Goal: Task Accomplishment & Management: Use online tool/utility

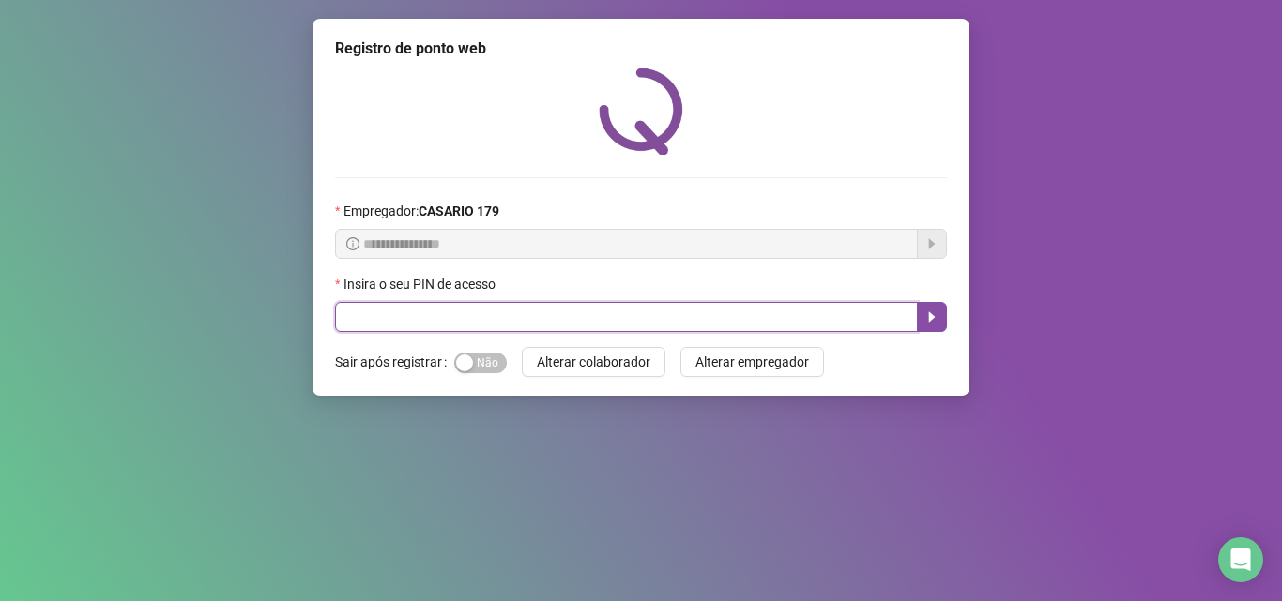
click at [454, 316] on input "text" at bounding box center [626, 317] width 583 height 30
type input "*****"
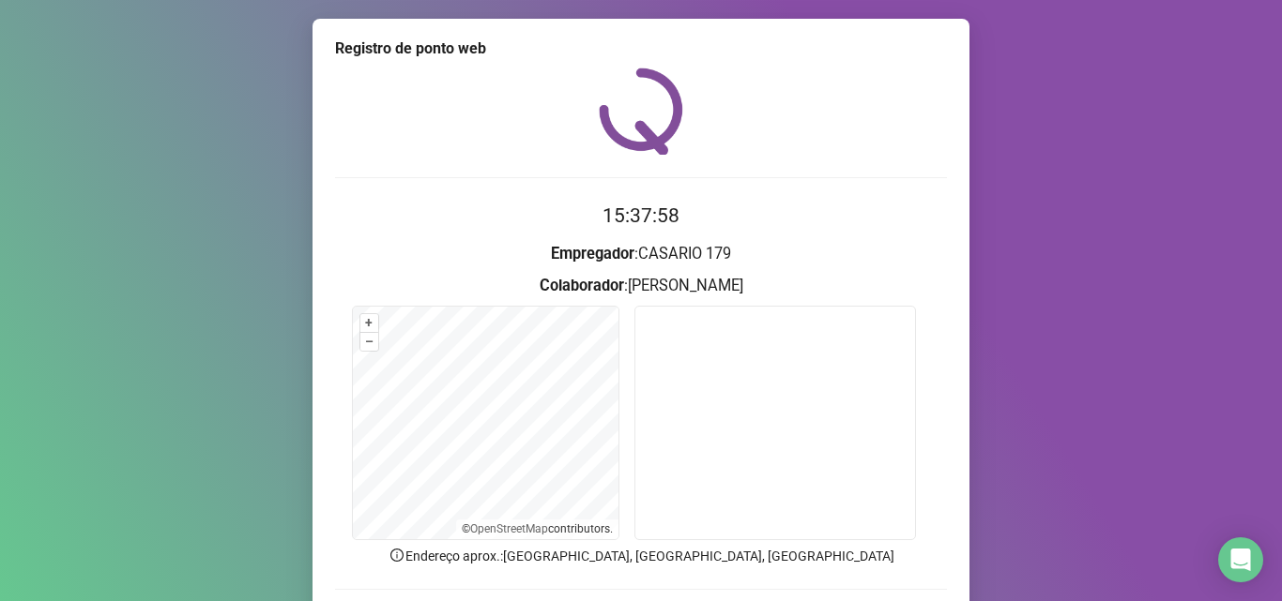
scroll to position [131, 0]
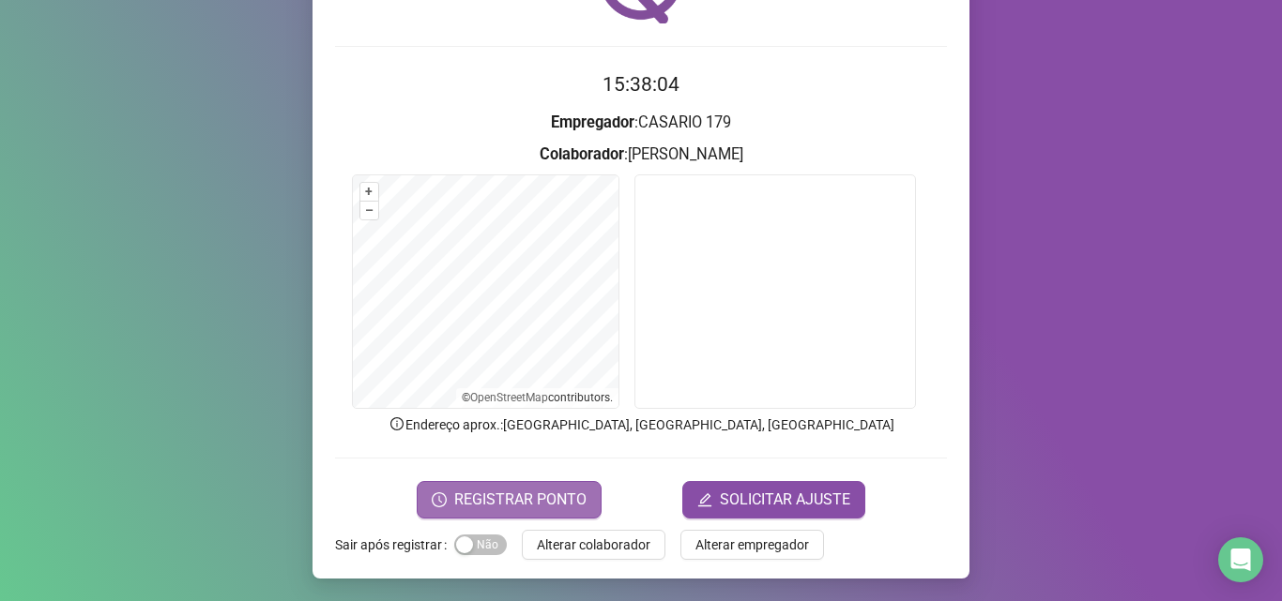
click at [500, 487] on button "REGISTRAR PONTO" at bounding box center [509, 500] width 185 height 38
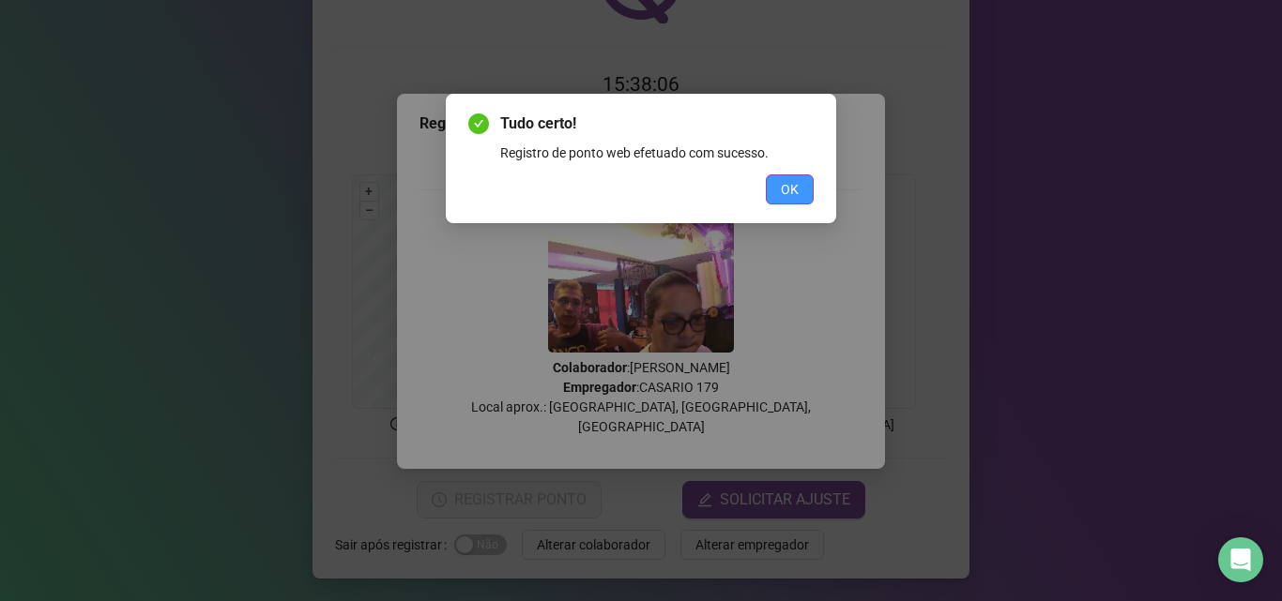
click at [797, 189] on span "OK" at bounding box center [790, 189] width 18 height 21
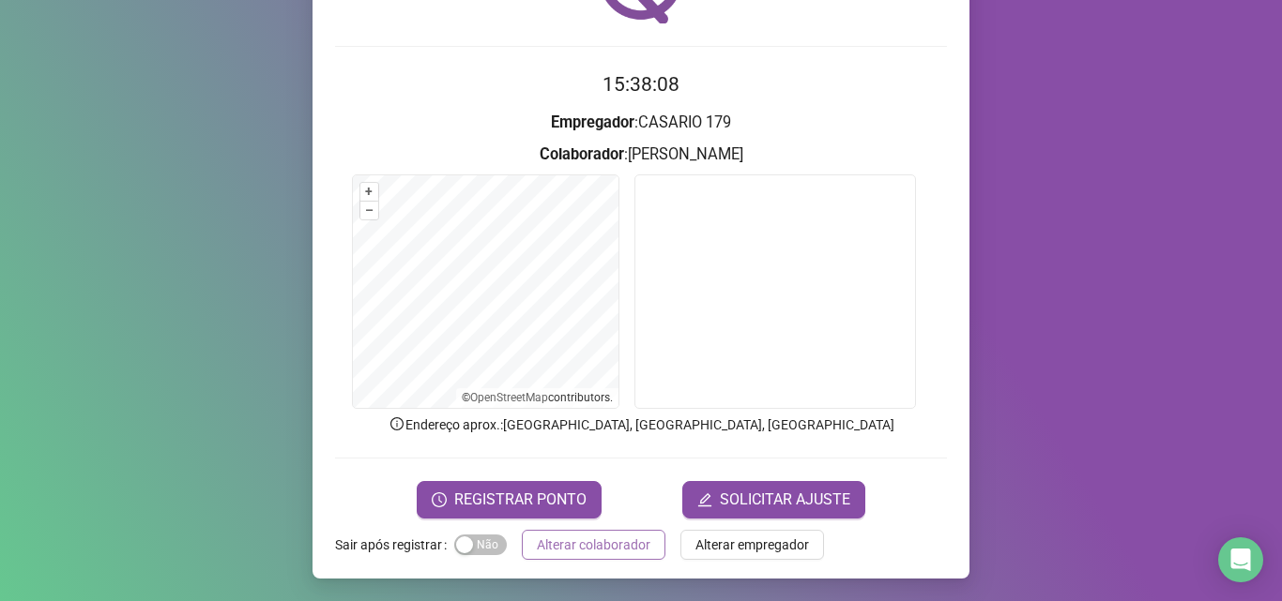
click at [599, 553] on span "Alterar colaborador" at bounding box center [594, 545] width 114 height 21
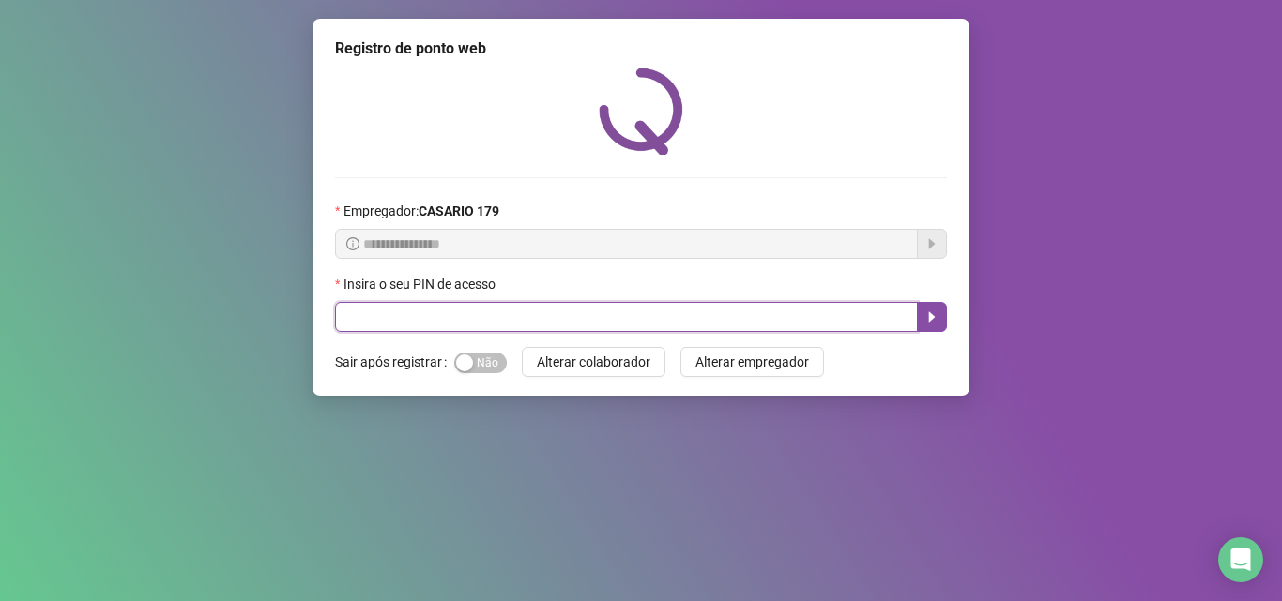
click at [393, 308] on input "text" at bounding box center [626, 317] width 583 height 30
type input "*****"
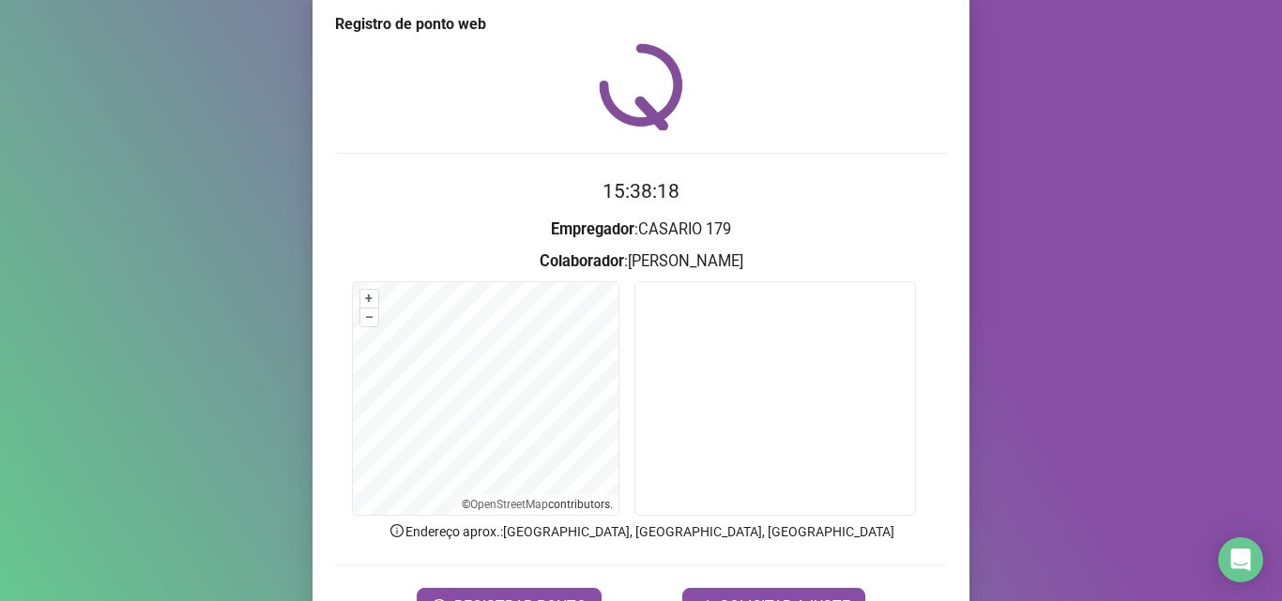
scroll to position [131, 0]
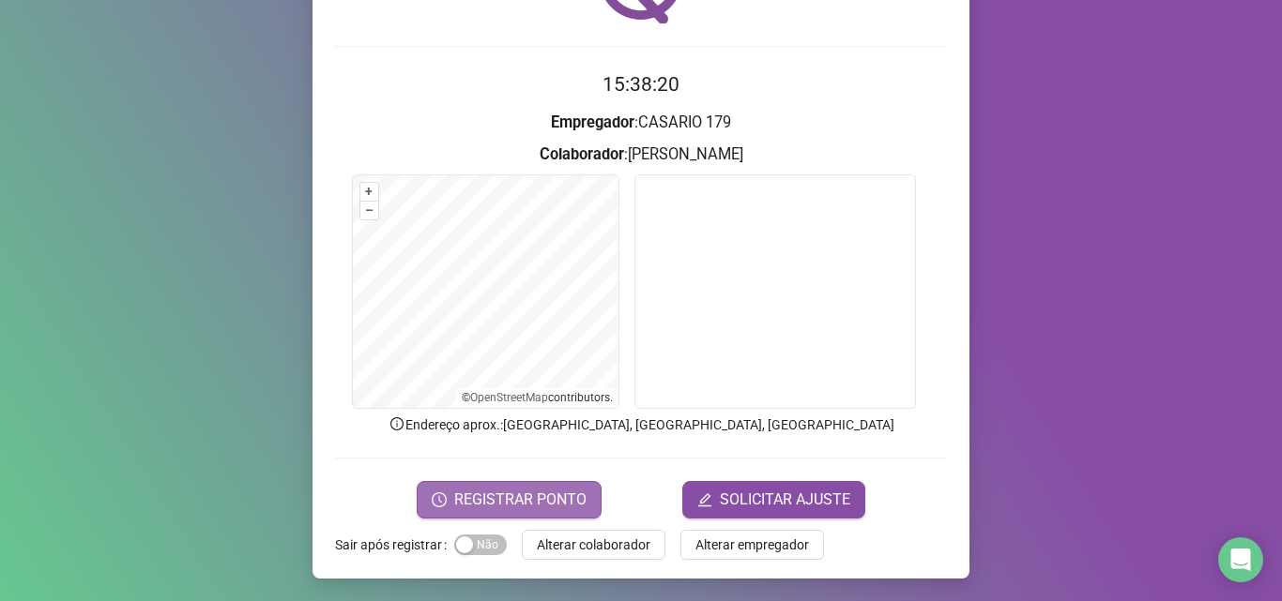
click at [562, 497] on span "REGISTRAR PONTO" at bounding box center [520, 500] width 132 height 23
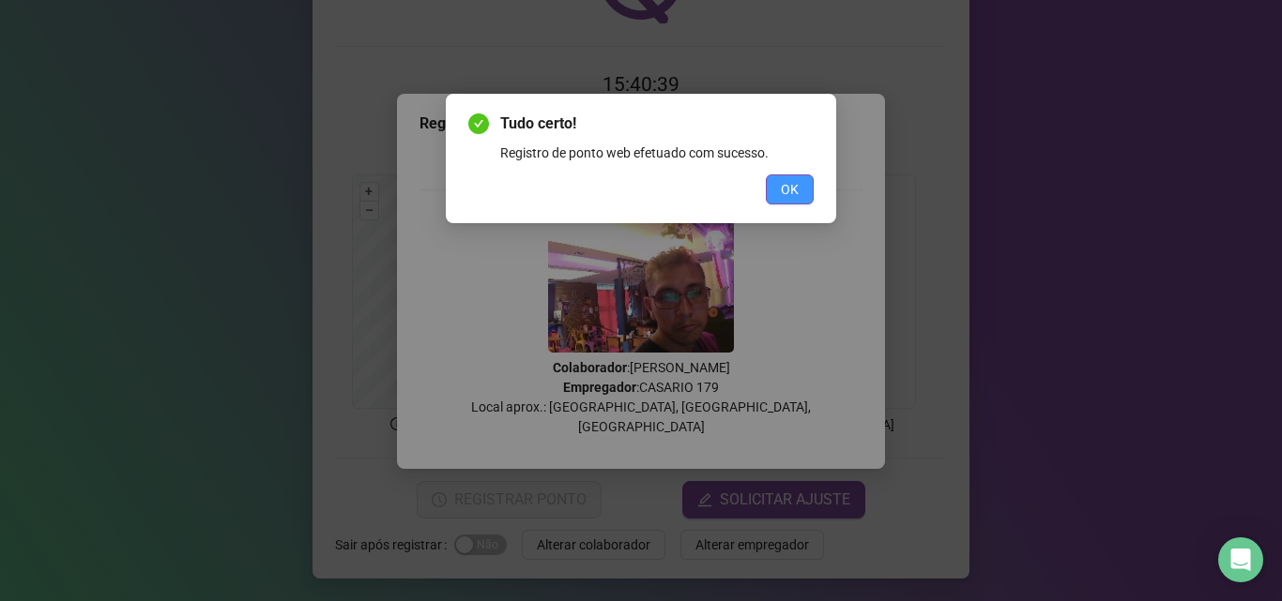
click at [789, 175] on button "OK" at bounding box center [790, 190] width 48 height 30
